Goal: Book appointment/travel/reservation

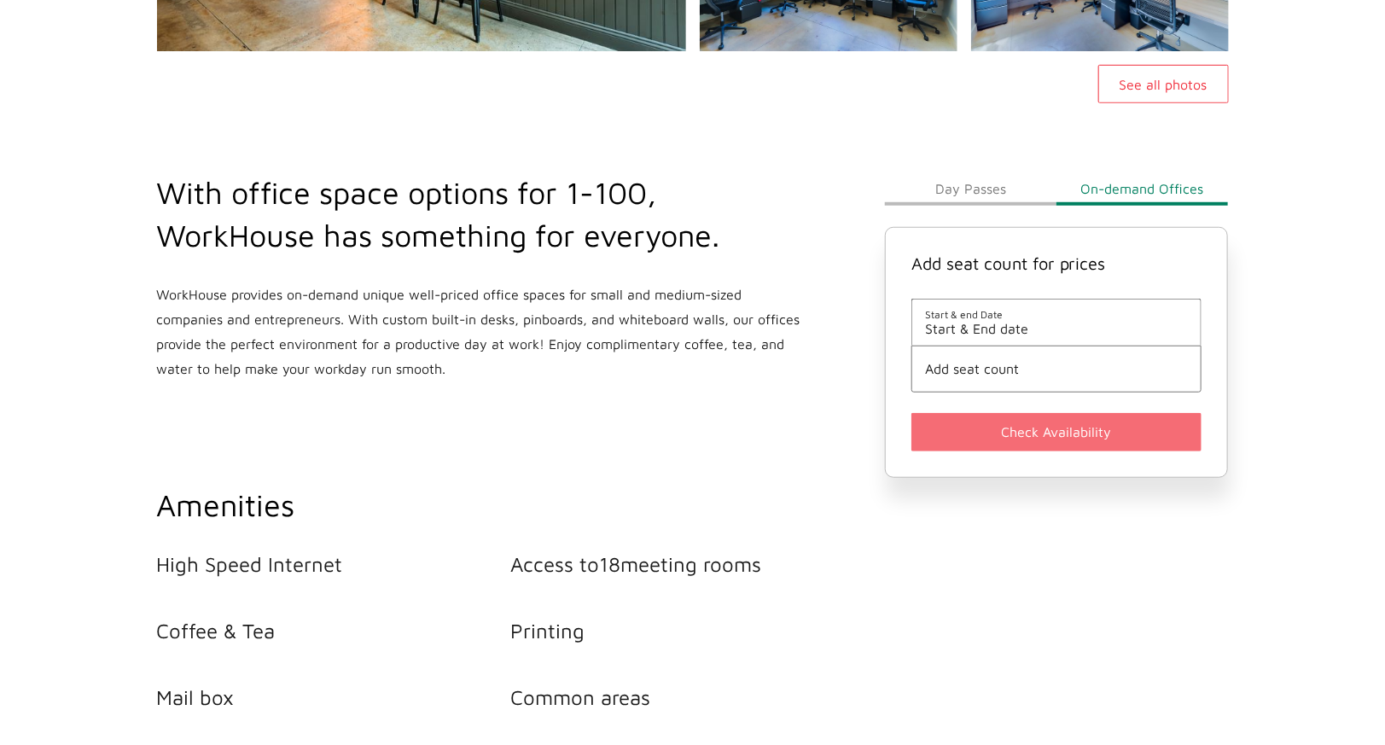
scroll to position [514, 0]
click at [983, 329] on span "Start & End date" at bounding box center [1057, 327] width 264 height 15
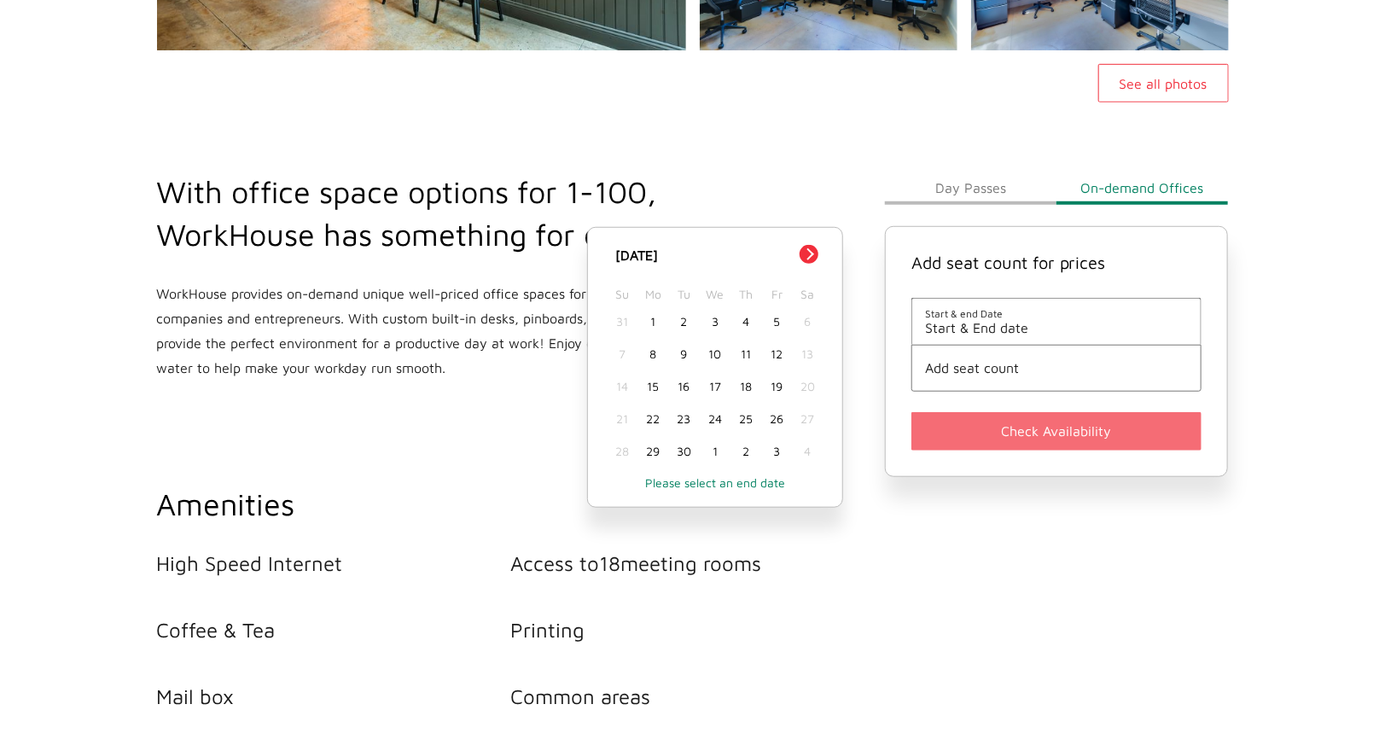
click at [650, 315] on div "1" at bounding box center [653, 322] width 31 height 32
click at [964, 188] on button "Day Passes" at bounding box center [971, 188] width 172 height 34
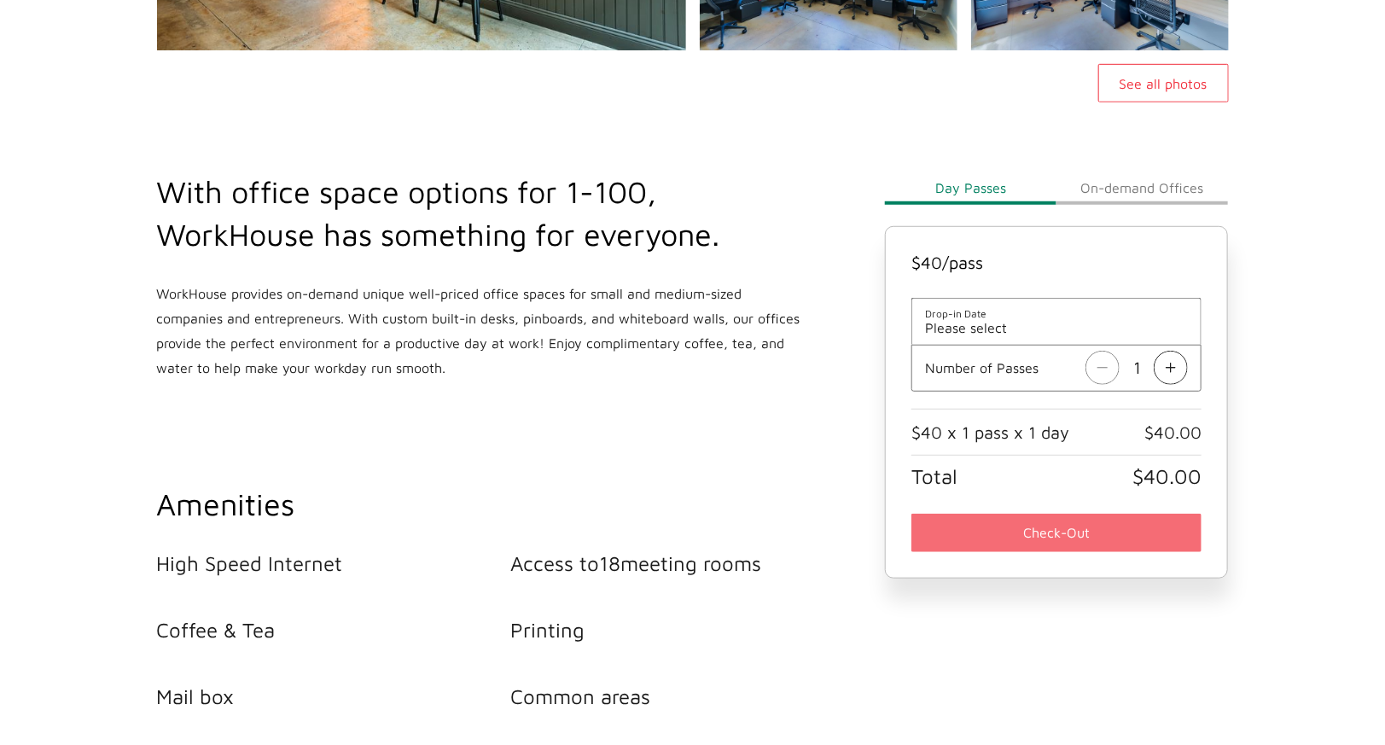
click at [970, 336] on li "Drop-in Date Please select" at bounding box center [1057, 321] width 291 height 47
click at [955, 316] on span "Drop-in Date" at bounding box center [1057, 313] width 264 height 13
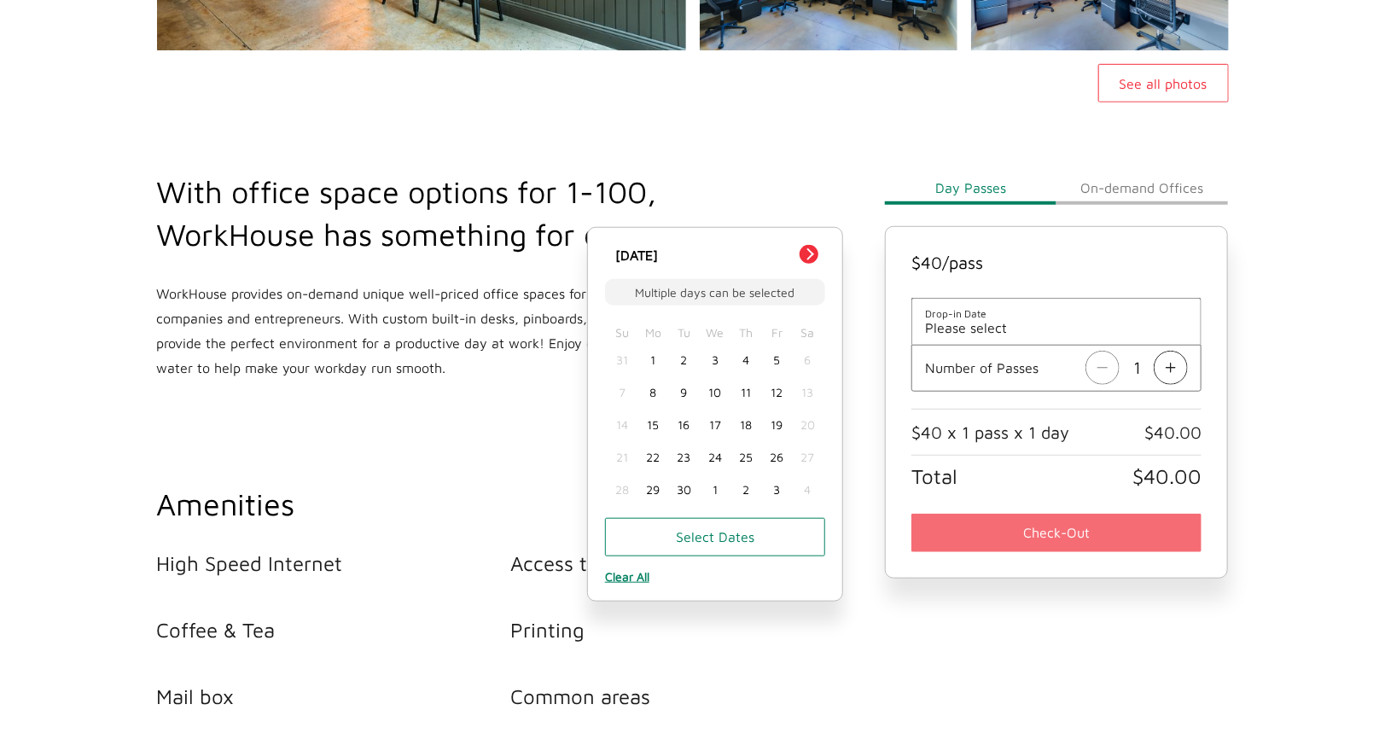
click at [1110, 183] on button "On-demand Offices" at bounding box center [1143, 188] width 172 height 34
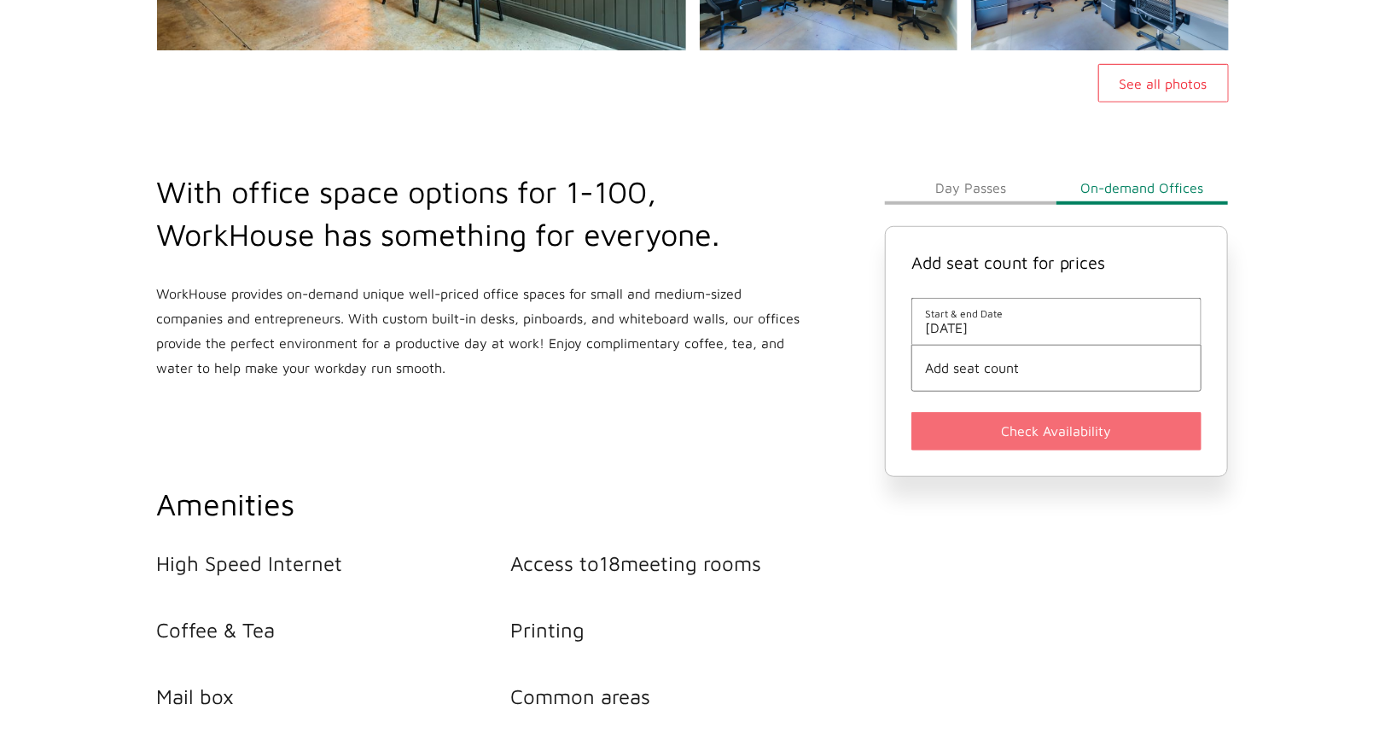
click at [991, 370] on span "Add seat count" at bounding box center [1057, 367] width 264 height 15
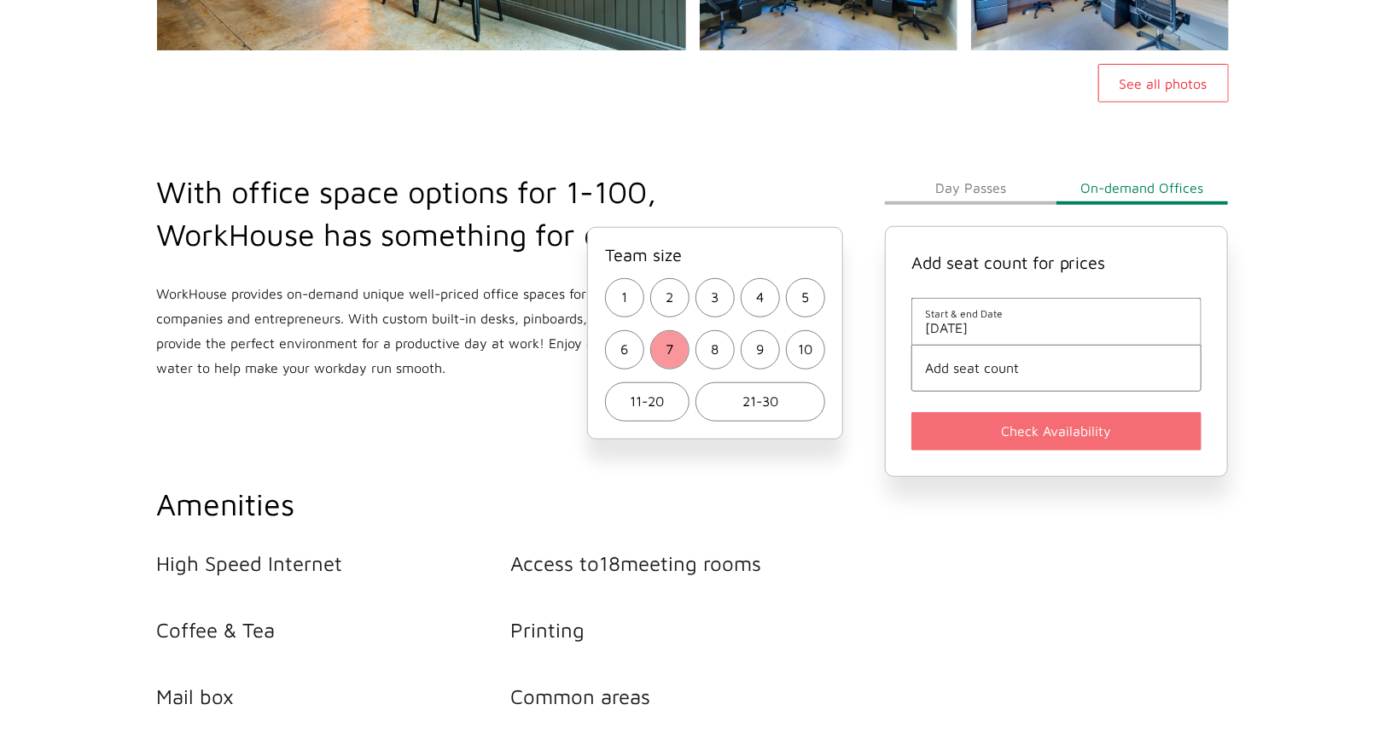
click at [677, 345] on button "7" at bounding box center [669, 349] width 39 height 39
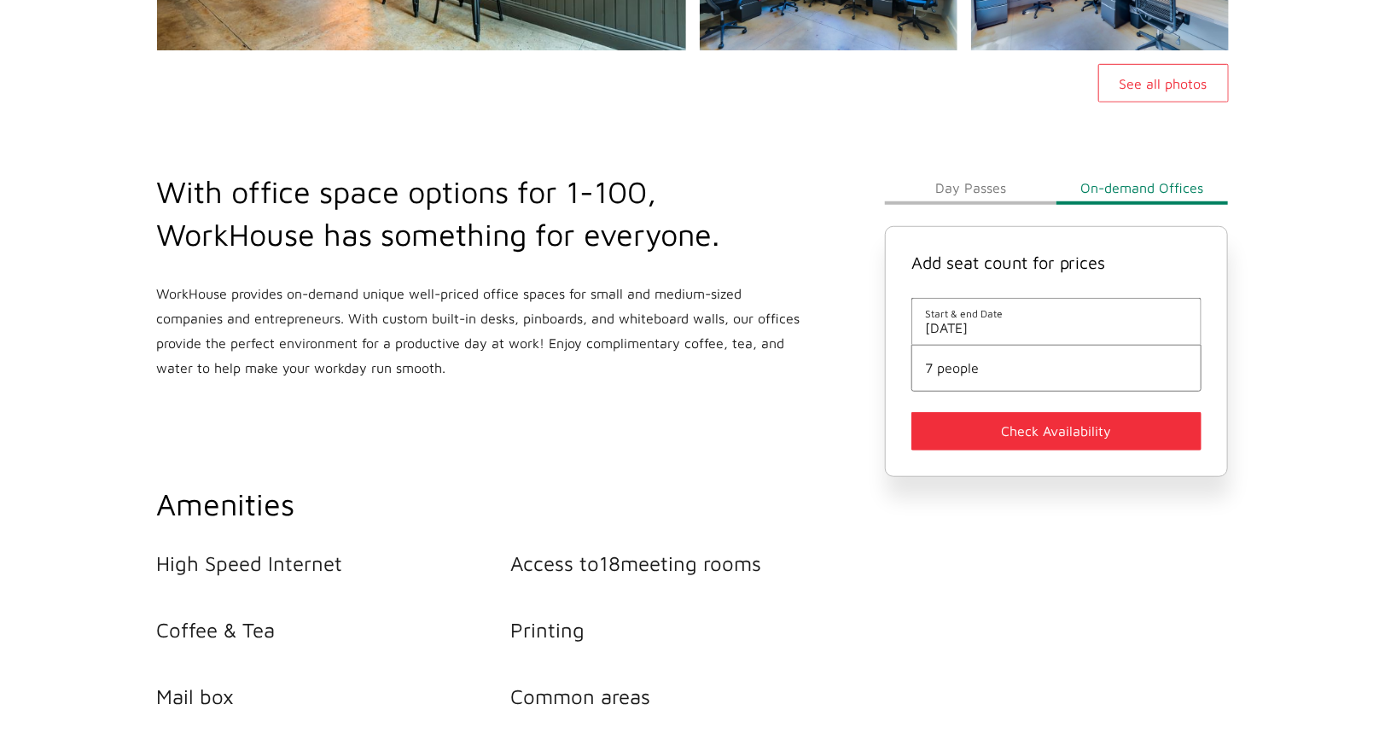
click at [1039, 437] on button "Check Availability" at bounding box center [1057, 431] width 291 height 38
